Goal: Task Accomplishment & Management: Complete application form

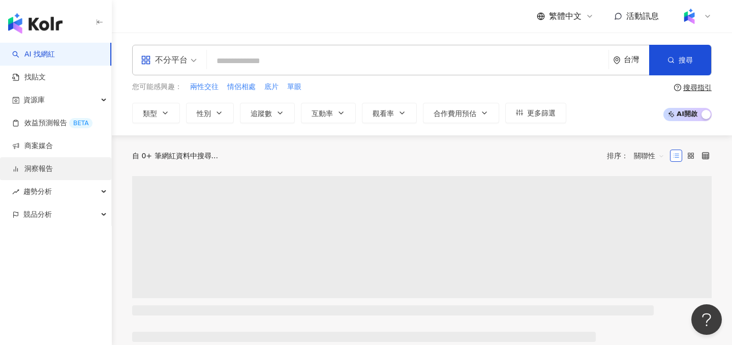
click at [52, 168] on link "洞察報告" at bounding box center [32, 169] width 41 height 10
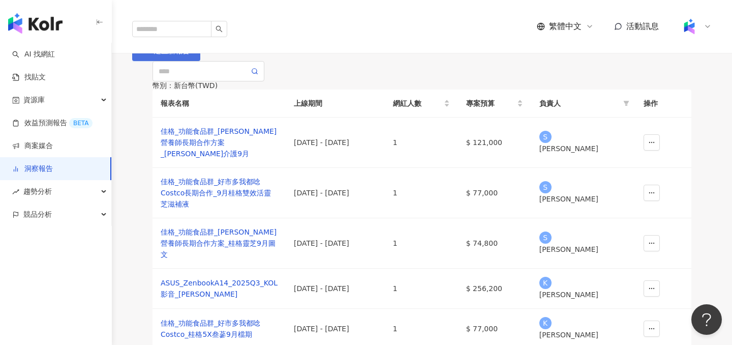
click at [190, 55] on span "建立新報告" at bounding box center [172, 51] width 36 height 8
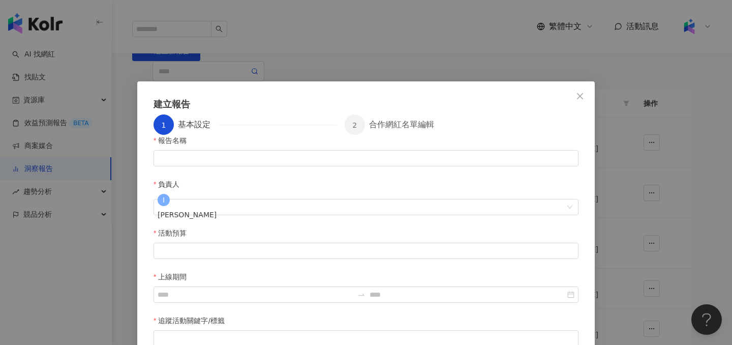
scroll to position [5, 0]
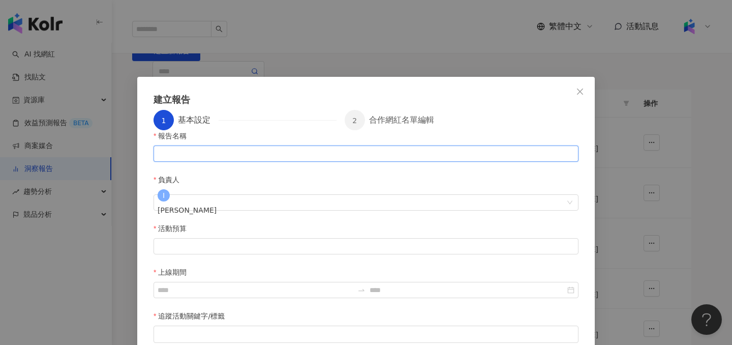
click at [188, 162] on input "報告名稱" at bounding box center [366, 153] width 425 height 16
paste input "**********"
type input "**********"
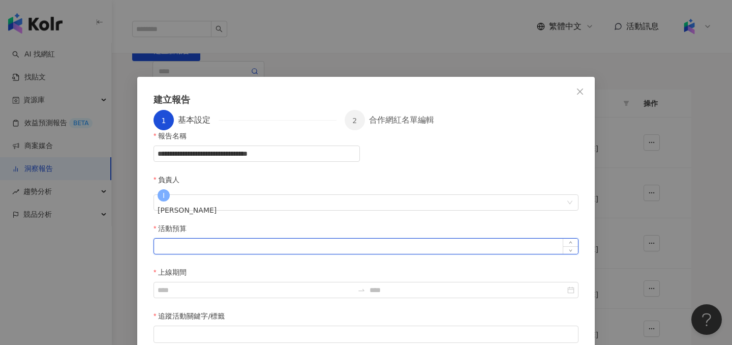
click at [180, 239] on input "活動預算" at bounding box center [366, 246] width 424 height 15
click at [247, 331] on div at bounding box center [366, 335] width 421 height 8
type input "*"
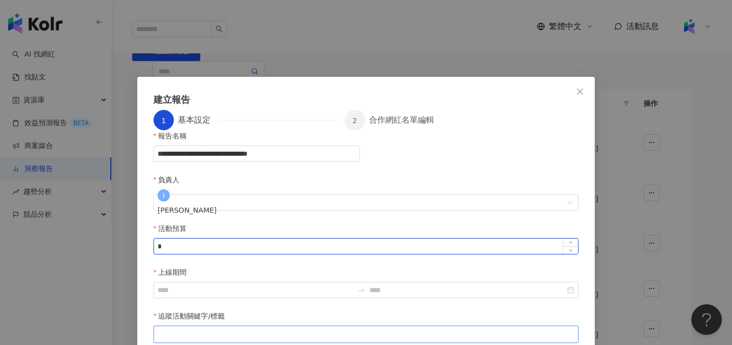
click at [313, 239] on input "*" at bounding box center [366, 246] width 424 height 15
click at [311, 331] on div at bounding box center [366, 335] width 421 height 8
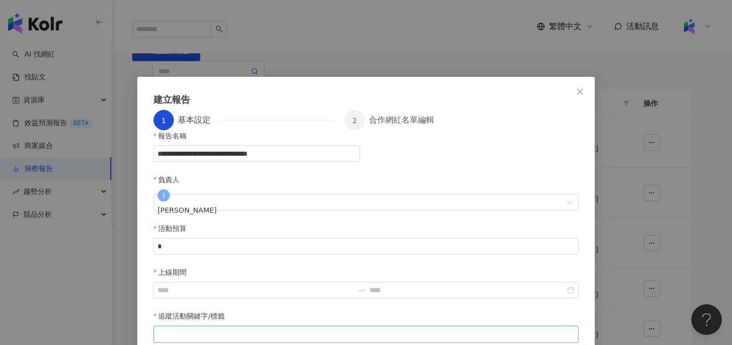
paste input "search"
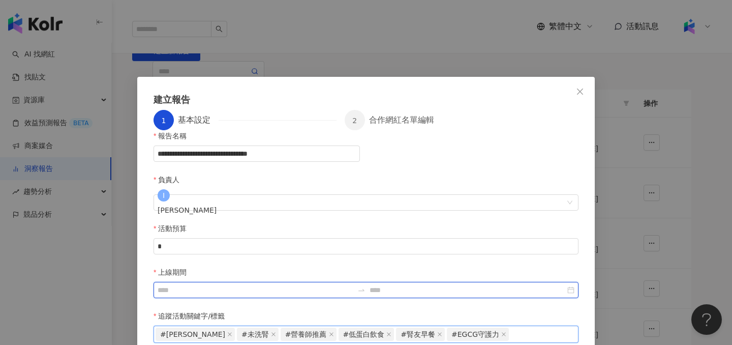
click at [354, 284] on input "上線期間" at bounding box center [256, 289] width 196 height 11
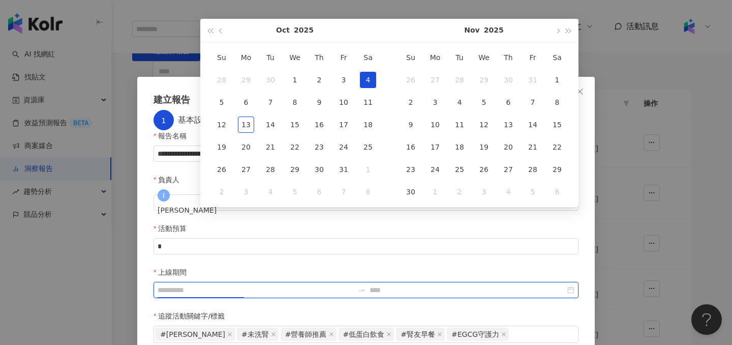
type input "**********"
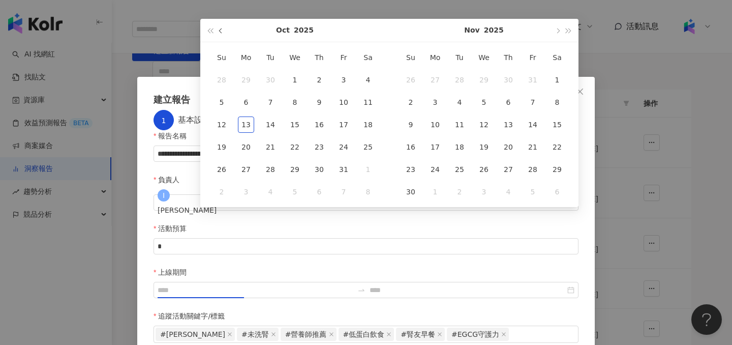
click at [220, 28] on button "button" at bounding box center [221, 30] width 11 height 23
type input "**********"
click at [340, 78] on div "1" at bounding box center [344, 80] width 16 height 16
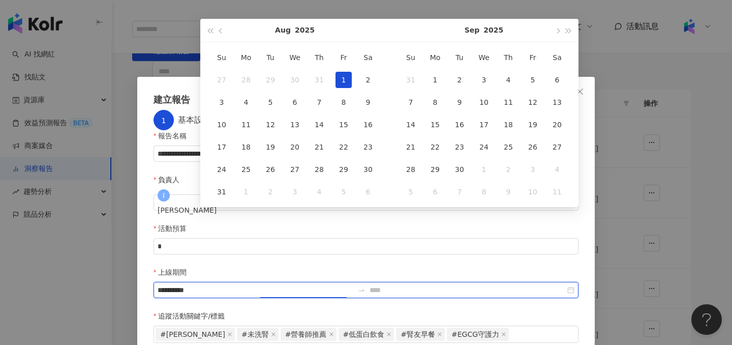
type input "**********"
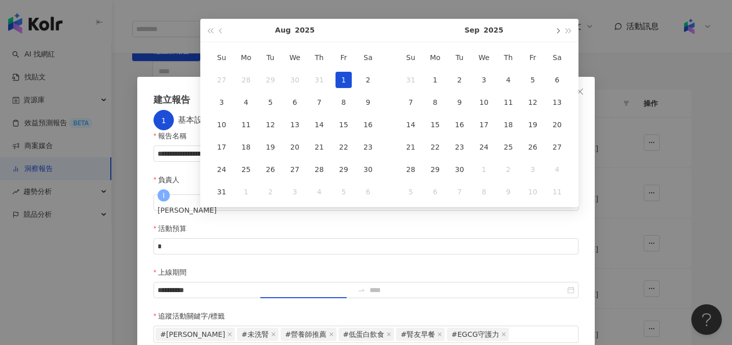
click at [557, 32] on span "button" at bounding box center [557, 30] width 5 height 5
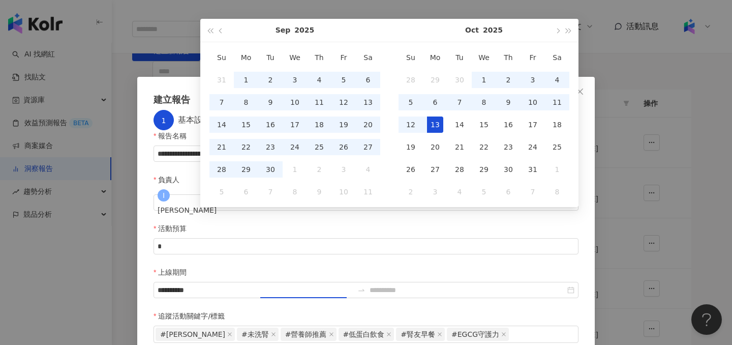
click at [438, 126] on div "13" at bounding box center [435, 124] width 16 height 16
type input "**********"
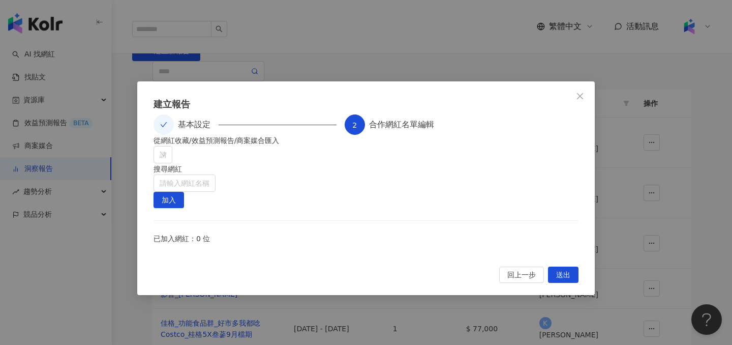
scroll to position [45, 0]
click at [210, 175] on input "search" at bounding box center [185, 183] width 50 height 16
type input "*"
type input "***"
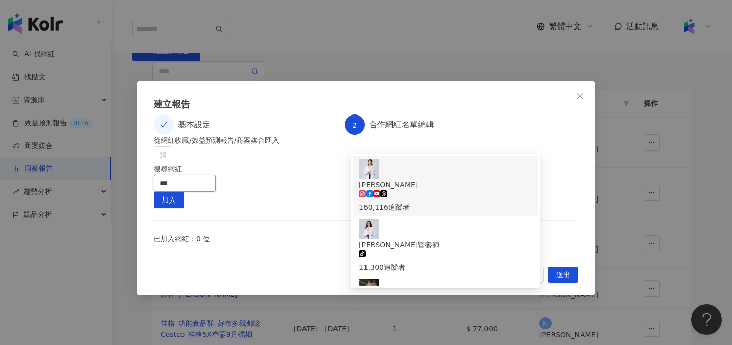
click at [429, 179] on span "[PERSON_NAME]" at bounding box center [445, 184] width 173 height 11
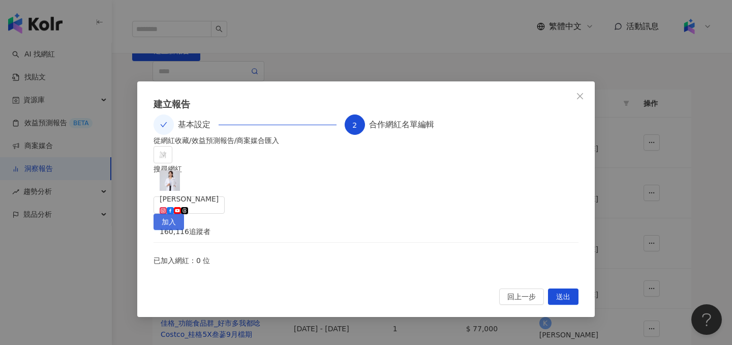
click at [184, 214] on button "加入" at bounding box center [169, 222] width 31 height 16
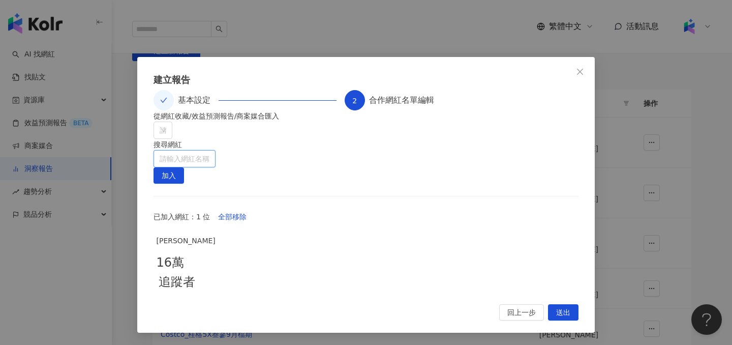
click at [210, 151] on input "search" at bounding box center [185, 159] width 50 height 16
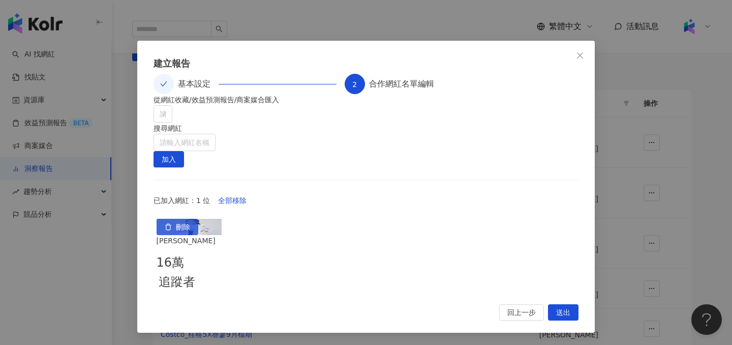
click at [190, 232] on span "刪除" at bounding box center [183, 227] width 14 height 16
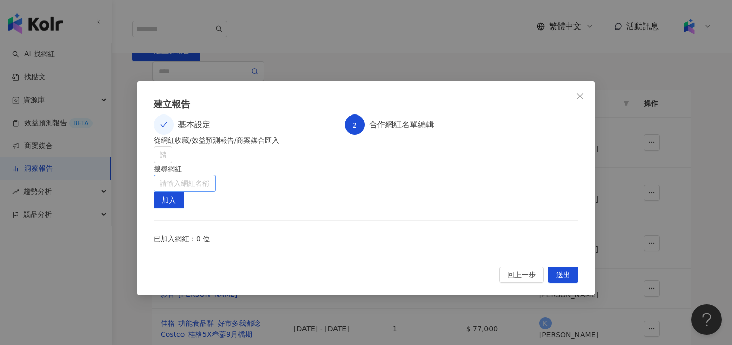
click at [210, 175] on input "search" at bounding box center [185, 183] width 50 height 16
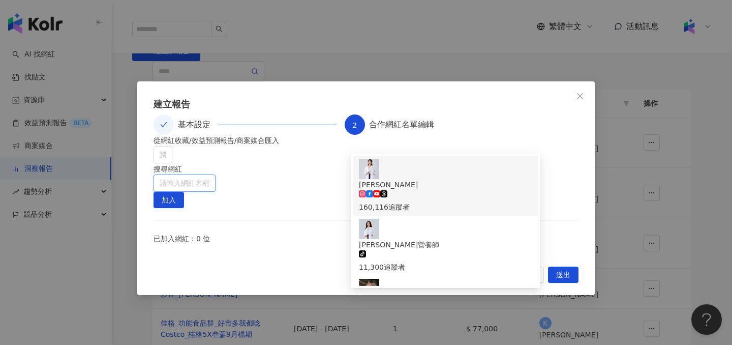
paste input "******"
type input "******"
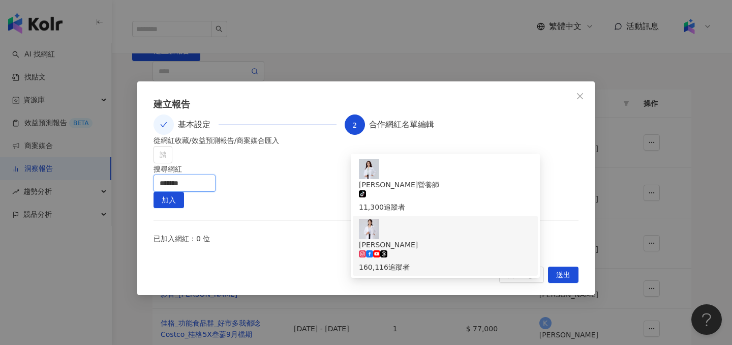
click at [455, 239] on div "李婉萍 160,116 追蹤者" at bounding box center [445, 256] width 173 height 34
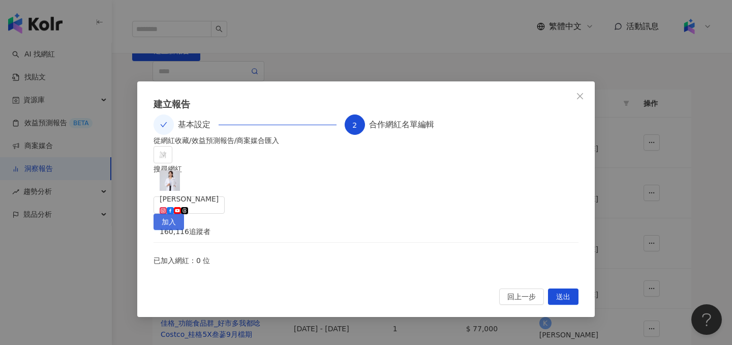
click at [176, 214] on span "加入" at bounding box center [169, 222] width 14 height 16
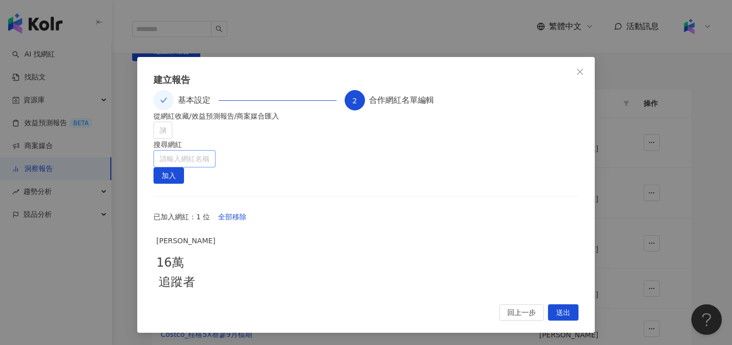
click at [210, 151] on input "search" at bounding box center [185, 159] width 50 height 16
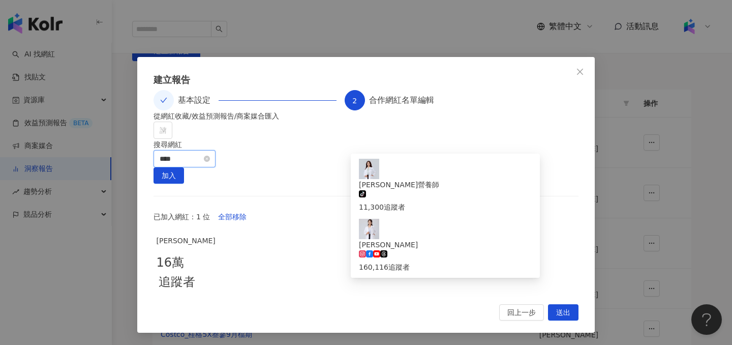
type input "***"
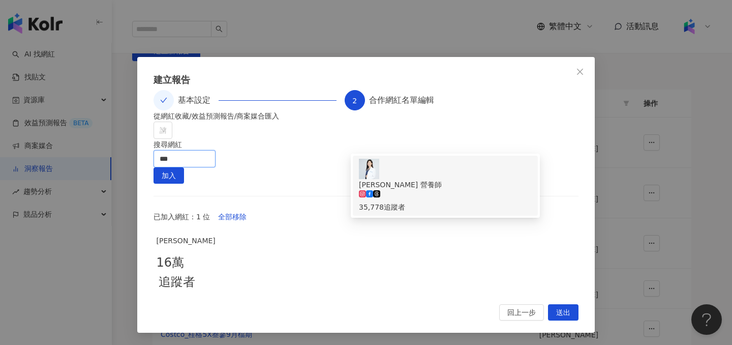
click at [439, 201] on div "35,778 追蹤者" at bounding box center [445, 206] width 173 height 11
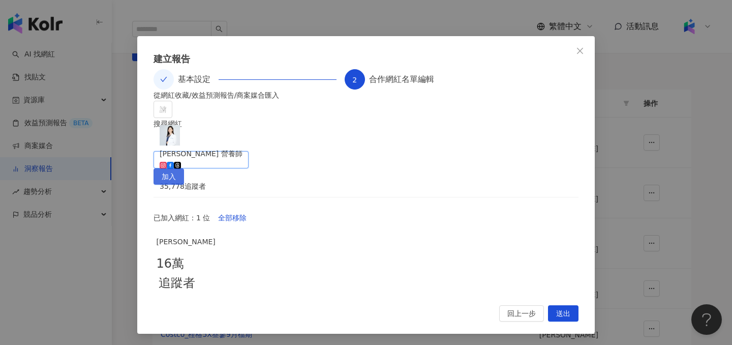
click at [176, 169] on span "加入" at bounding box center [169, 177] width 14 height 16
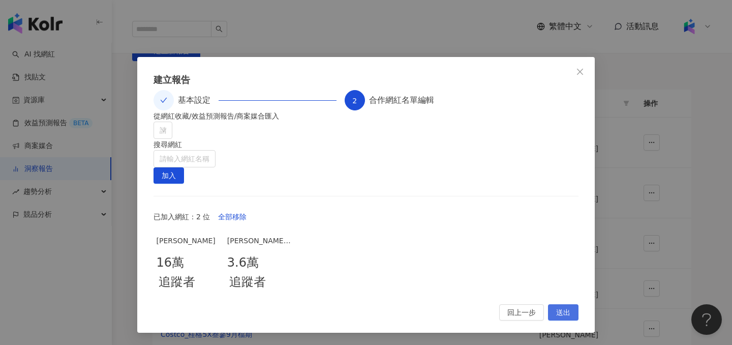
click at [565, 318] on span "送出" at bounding box center [563, 313] width 14 height 16
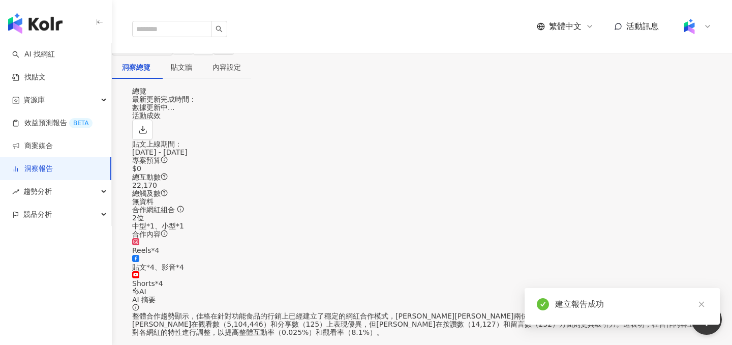
scroll to position [43, 0]
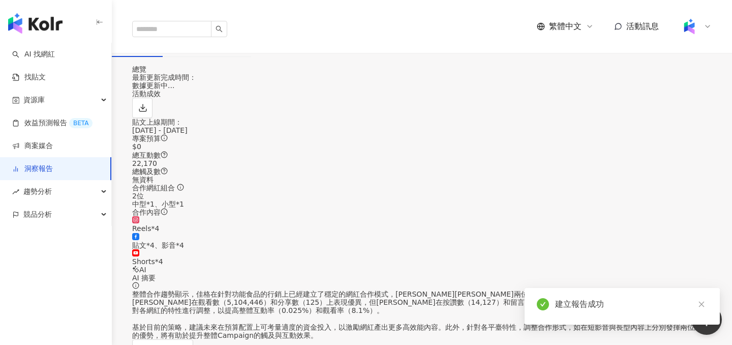
click at [480, 118] on div "活動成效" at bounding box center [422, 104] width 580 height 28
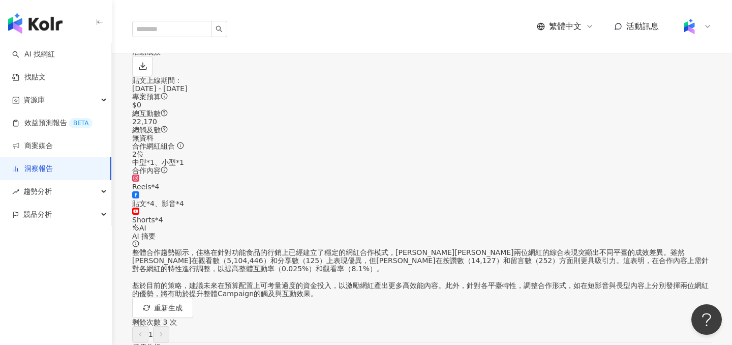
scroll to position [0, 0]
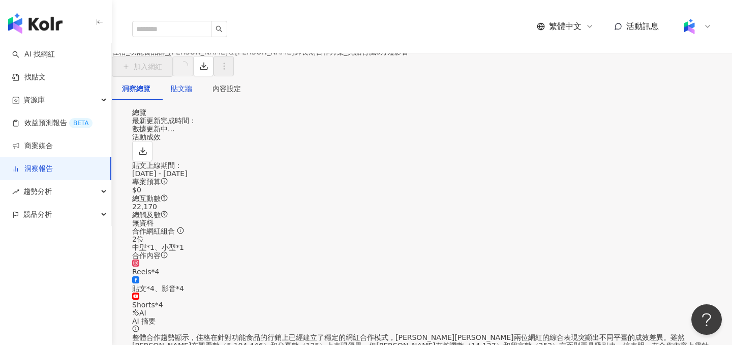
click at [192, 94] on div "貼文牆" at bounding box center [181, 88] width 21 height 11
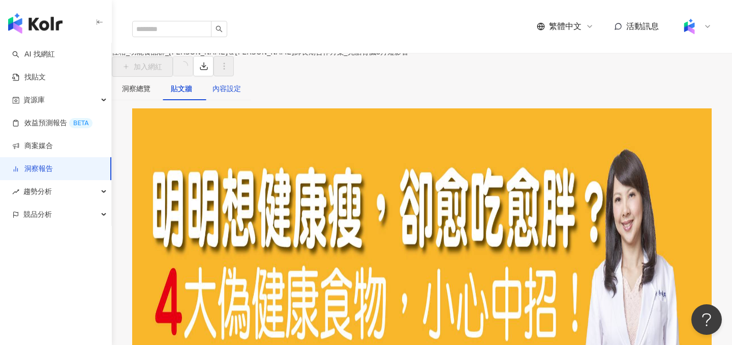
click at [241, 94] on div "內容設定" at bounding box center [227, 88] width 28 height 11
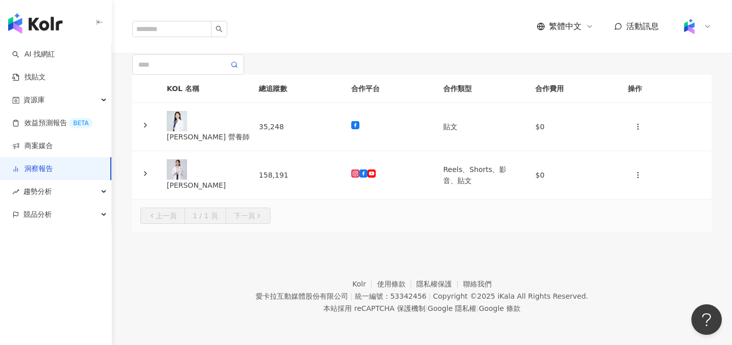
scroll to position [98, 0]
click at [150, 178] on icon at bounding box center [145, 173] width 8 height 8
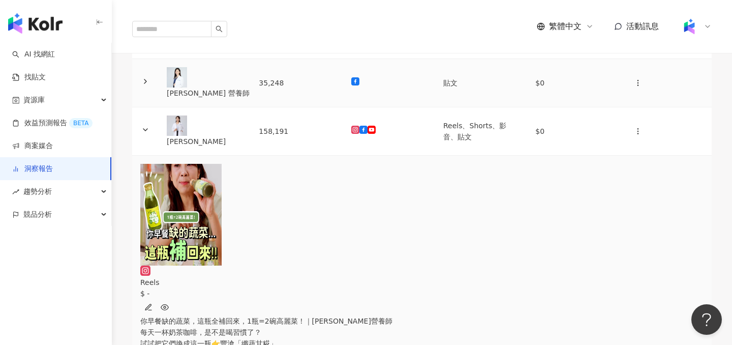
click at [150, 85] on icon at bounding box center [145, 81] width 8 height 8
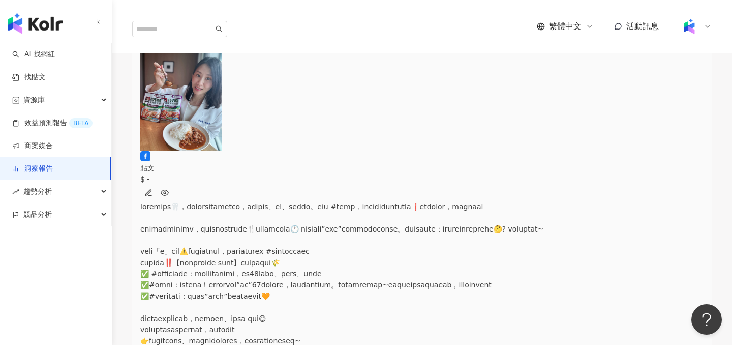
scroll to position [172, 0]
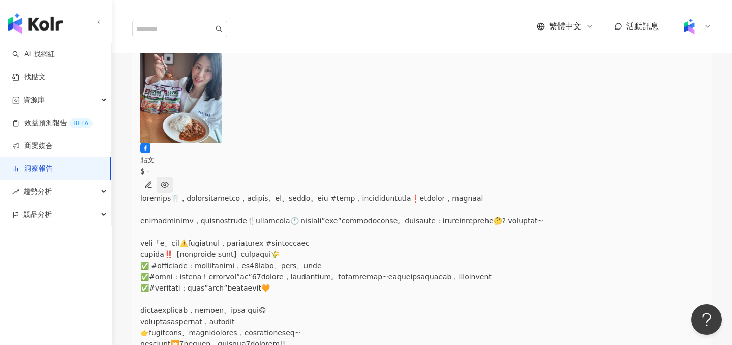
click at [169, 181] on icon "button" at bounding box center [165, 185] width 8 height 8
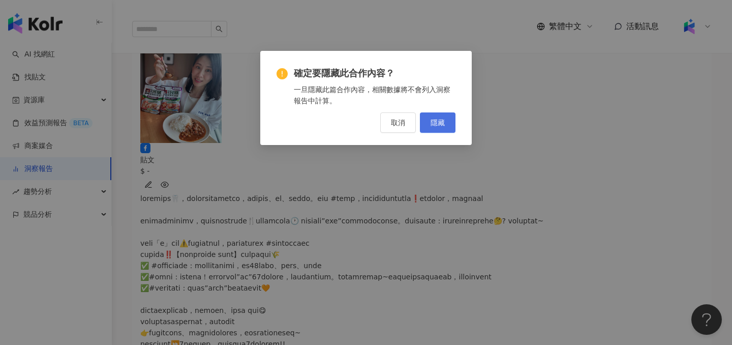
click at [443, 123] on span "隱藏" at bounding box center [438, 123] width 14 height 8
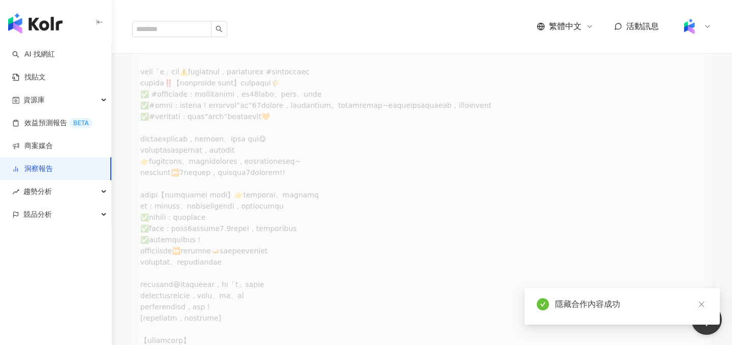
scroll to position [344, 0]
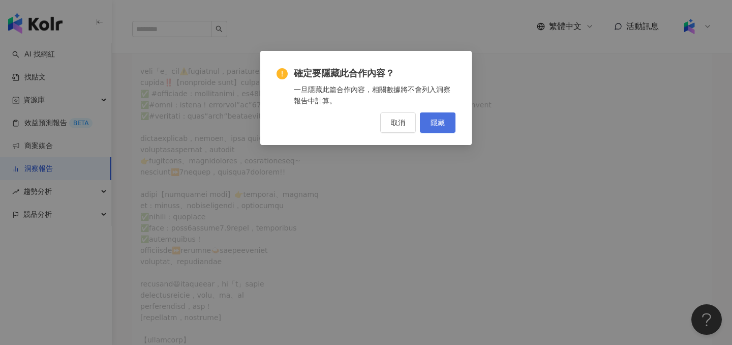
click at [443, 125] on span "隱藏" at bounding box center [438, 123] width 14 height 8
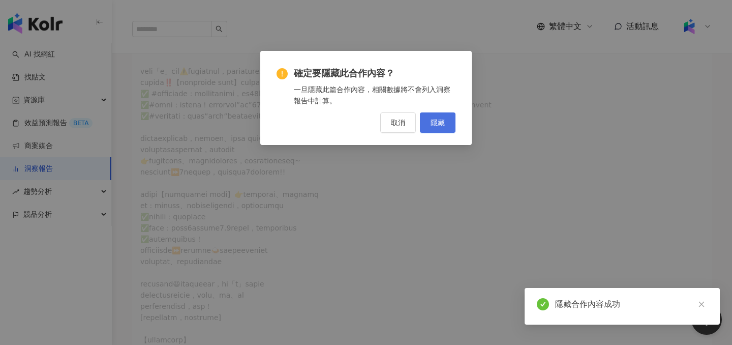
click at [436, 129] on button "隱藏" at bounding box center [438, 122] width 36 height 20
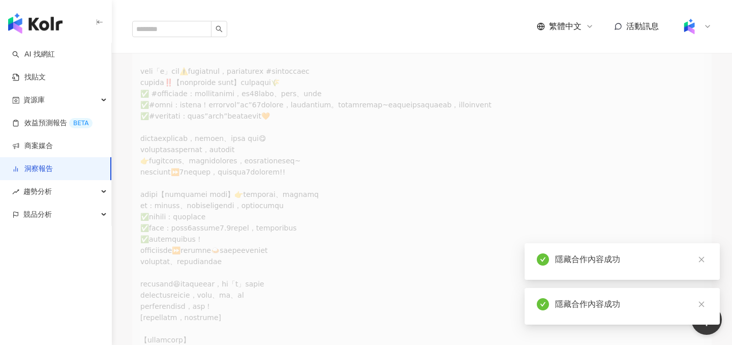
scroll to position [0, 487]
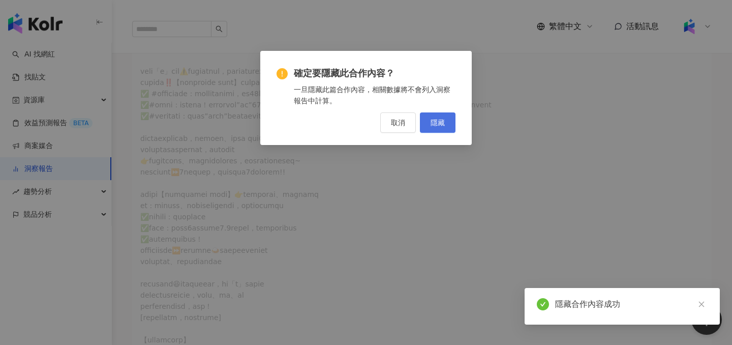
click at [429, 126] on button "隱藏" at bounding box center [438, 122] width 36 height 20
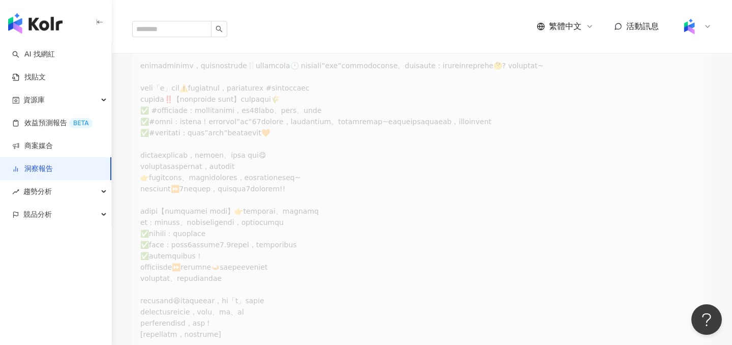
scroll to position [0, 1112]
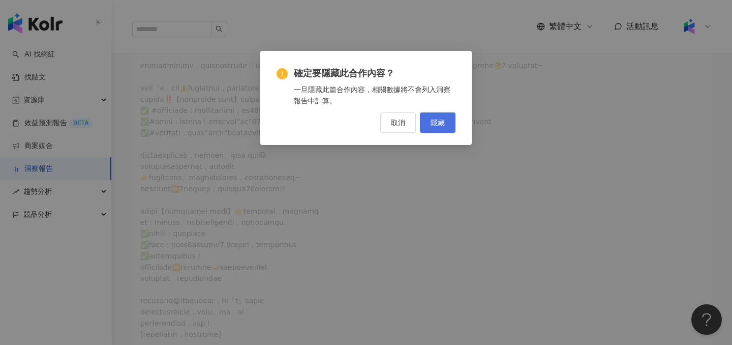
click at [443, 121] on span "隱藏" at bounding box center [438, 123] width 14 height 8
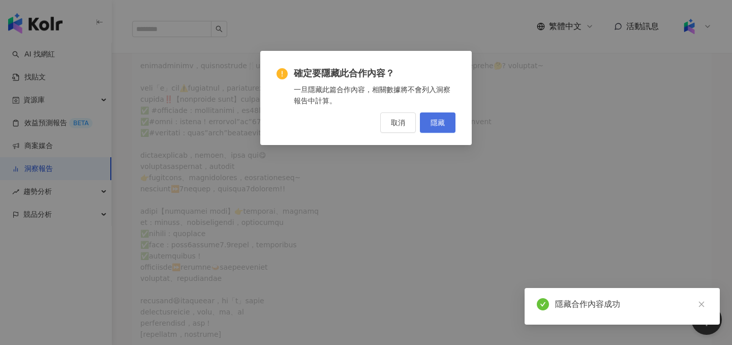
click at [438, 124] on span "隱藏" at bounding box center [438, 123] width 14 height 8
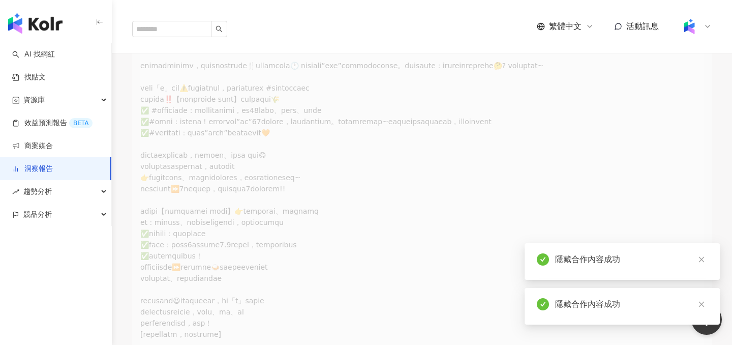
scroll to position [0, 1585]
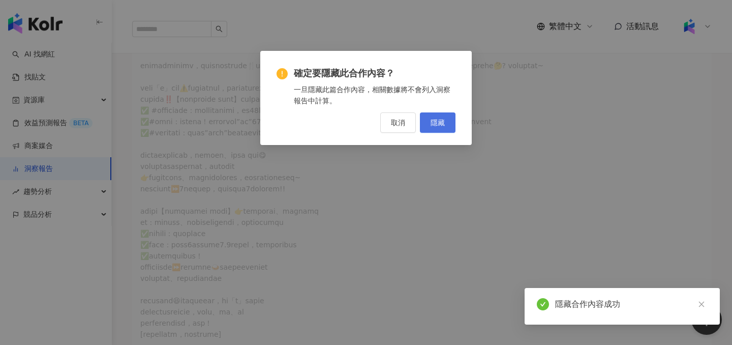
click at [433, 129] on button "隱藏" at bounding box center [438, 122] width 36 height 20
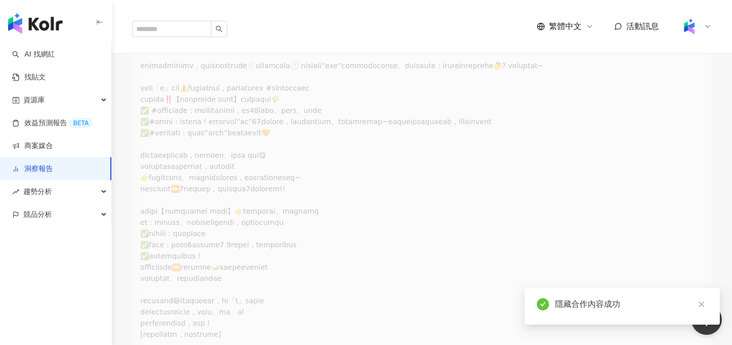
scroll to position [0, 1963]
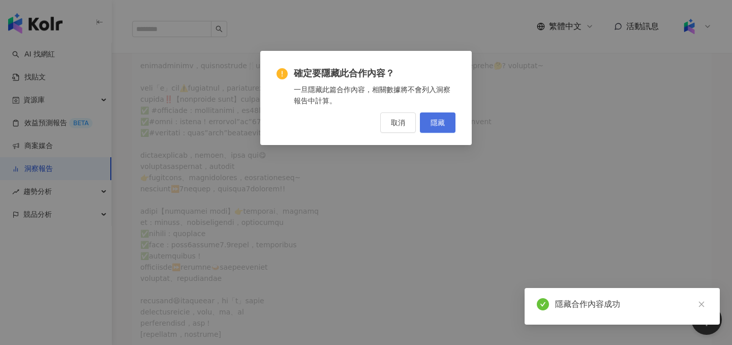
click at [453, 131] on button "隱藏" at bounding box center [438, 122] width 36 height 20
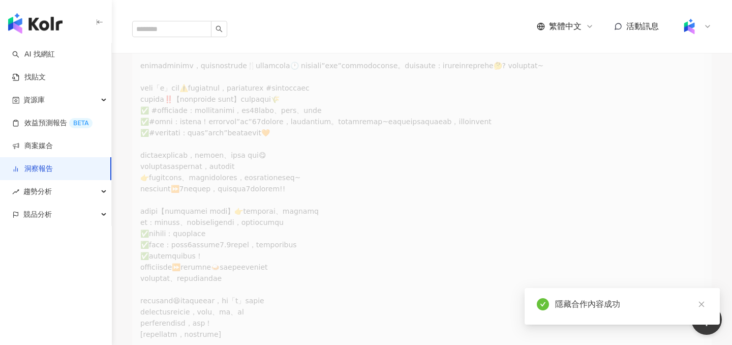
scroll to position [0, 2923]
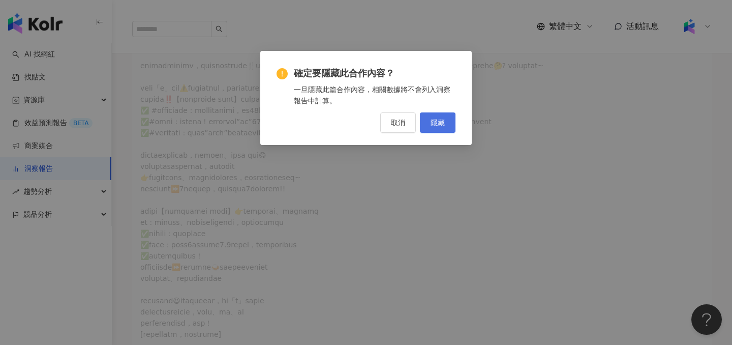
click at [437, 123] on span "隱藏" at bounding box center [438, 123] width 14 height 8
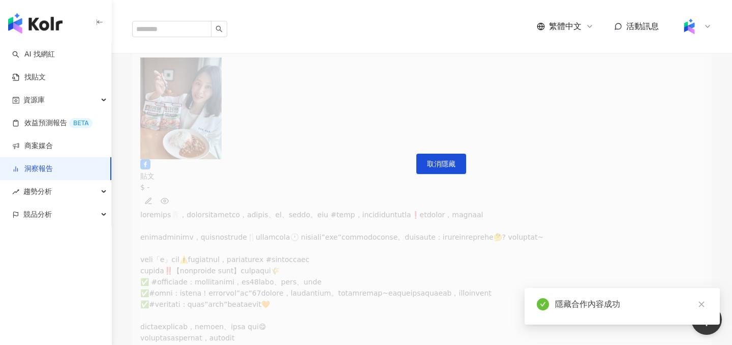
scroll to position [0, 0]
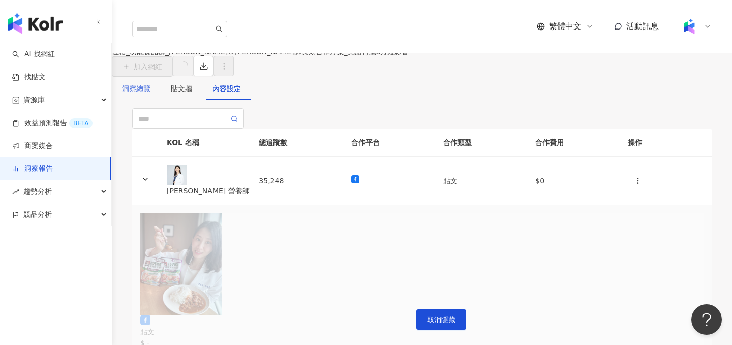
click at [159, 100] on div "洞察總覽" at bounding box center [136, 88] width 49 height 23
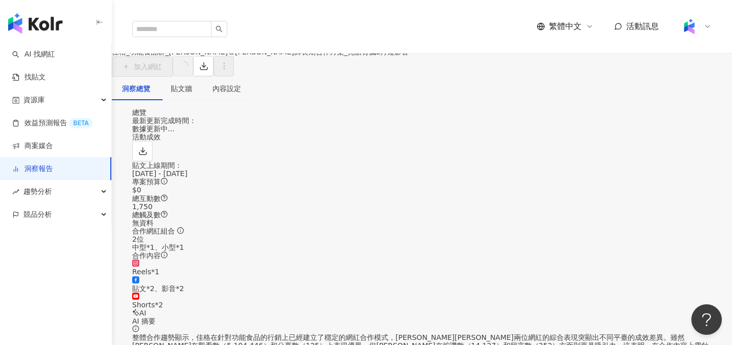
click at [44, 173] on link "洞察報告" at bounding box center [32, 169] width 41 height 10
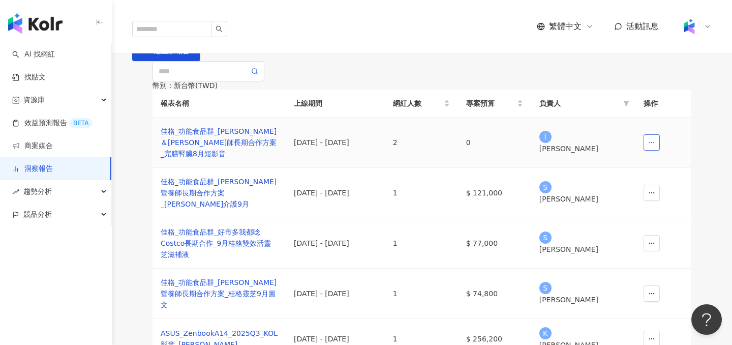
click at [652, 146] on icon "button" at bounding box center [652, 142] width 7 height 7
click at [227, 159] on div "佳格_功能食品群_李婉萍＆林雨薇營養師長期合作方案_完膳腎臟8月短影音" at bounding box center [219, 143] width 117 height 34
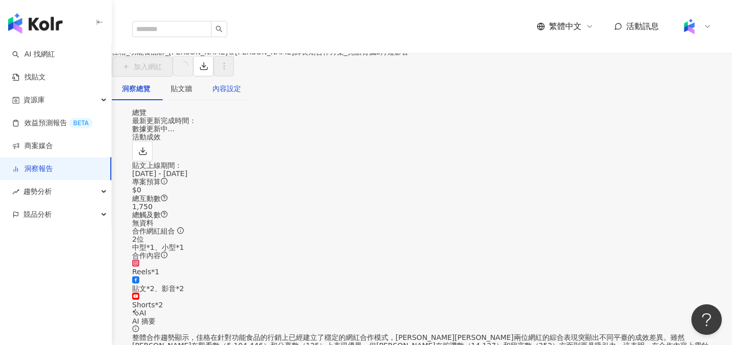
click at [241, 94] on div "內容設定" at bounding box center [227, 88] width 28 height 11
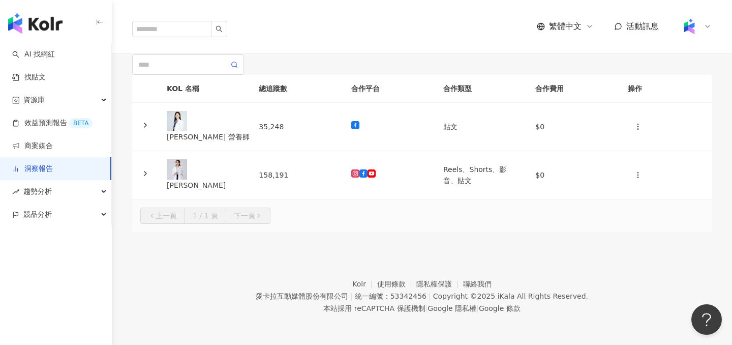
scroll to position [73, 0]
click at [150, 178] on icon at bounding box center [145, 173] width 8 height 8
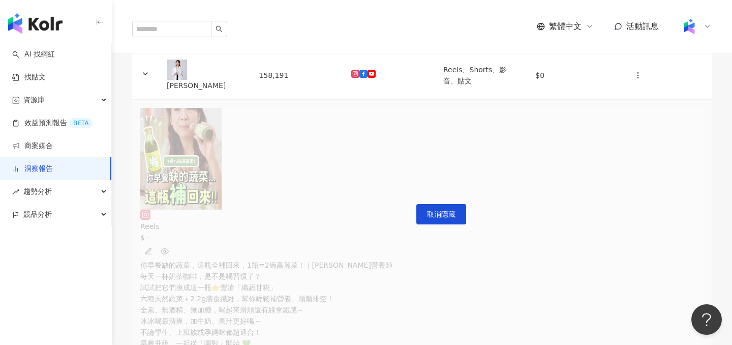
scroll to position [0, 876]
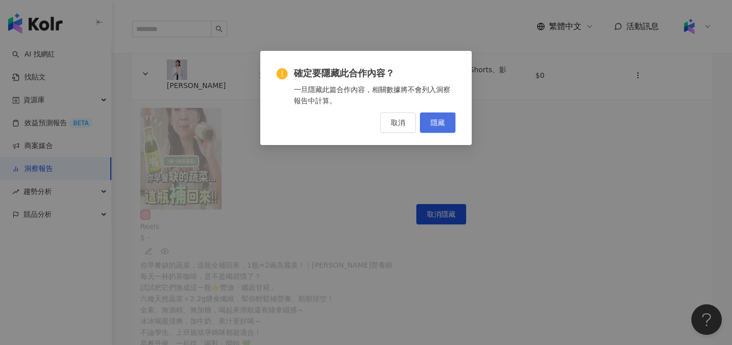
click at [443, 123] on span "隱藏" at bounding box center [438, 123] width 14 height 8
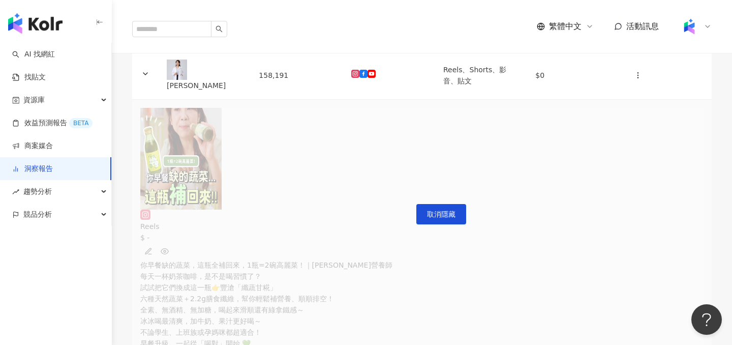
scroll to position [0, 2457]
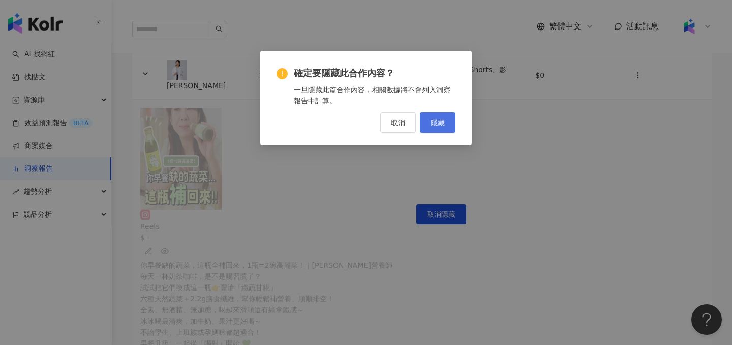
click at [436, 129] on button "隱藏" at bounding box center [438, 122] width 36 height 20
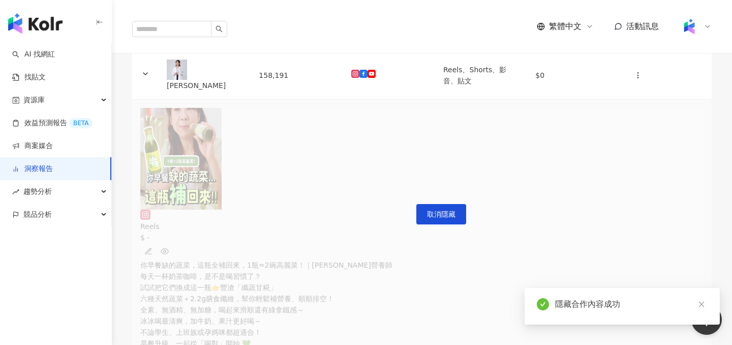
scroll to position [0, 2660]
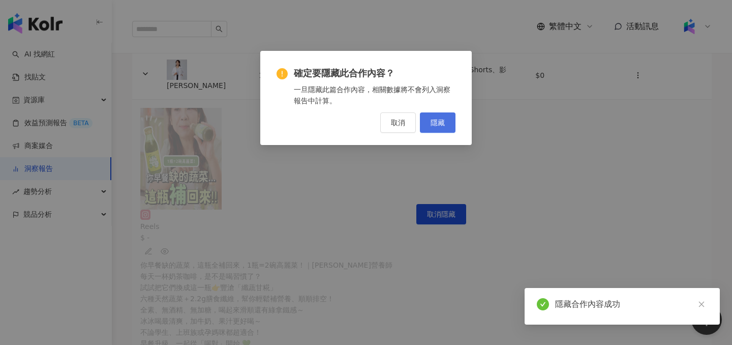
click at [449, 123] on button "隱藏" at bounding box center [438, 122] width 36 height 20
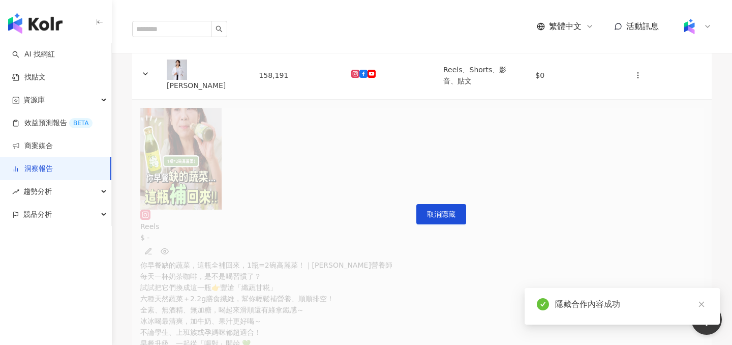
scroll to position [0, 3245]
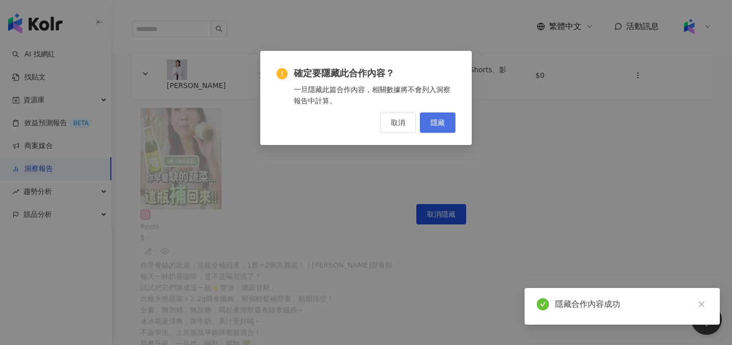
click at [445, 122] on button "隱藏" at bounding box center [438, 122] width 36 height 20
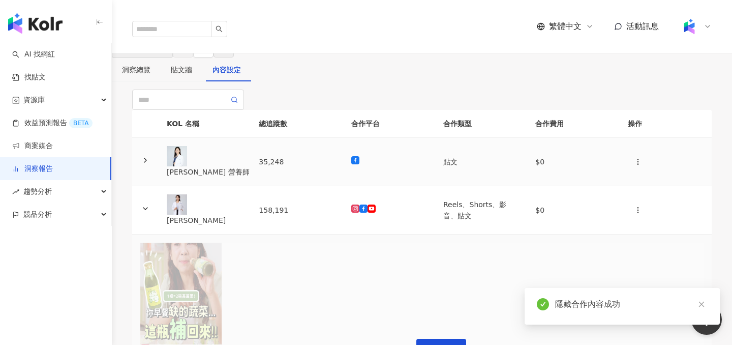
scroll to position [0, 0]
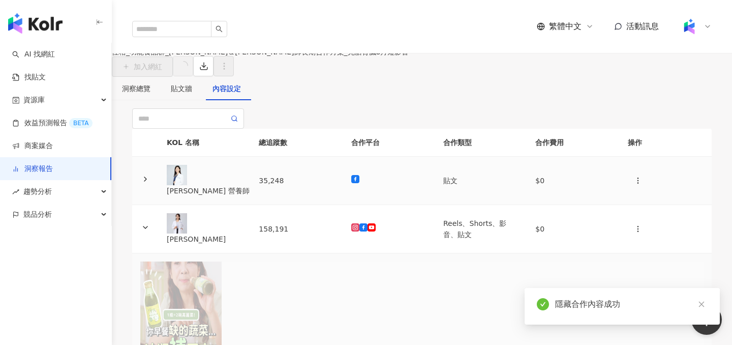
click at [150, 183] on icon at bounding box center [145, 179] width 8 height 8
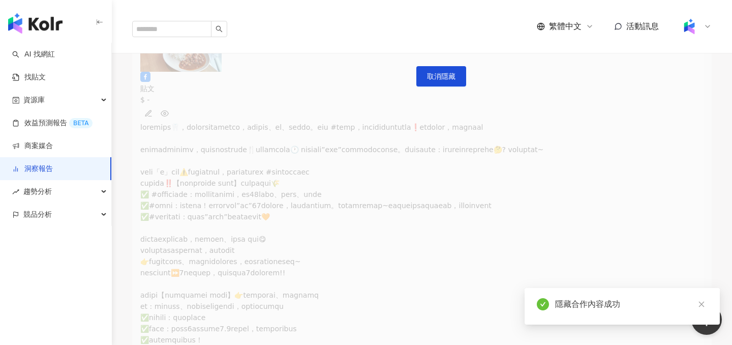
scroll to position [217, 0]
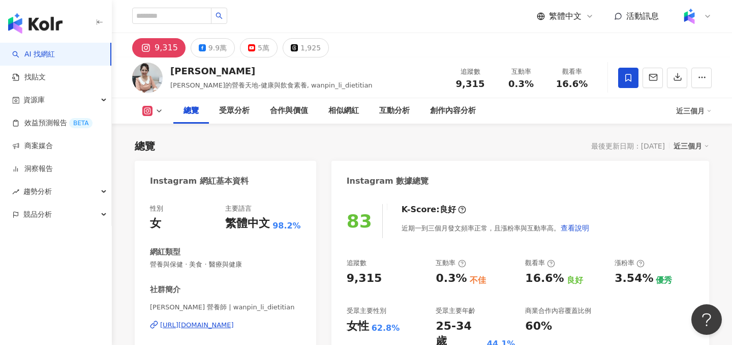
scroll to position [63, 0]
